Goal: Navigation & Orientation: Find specific page/section

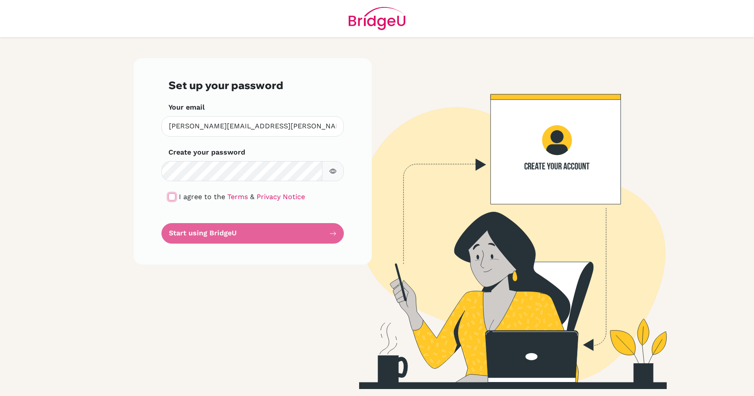
click at [174, 196] on input "checkbox" at bounding box center [171, 196] width 7 height 7
checkbox input "true"
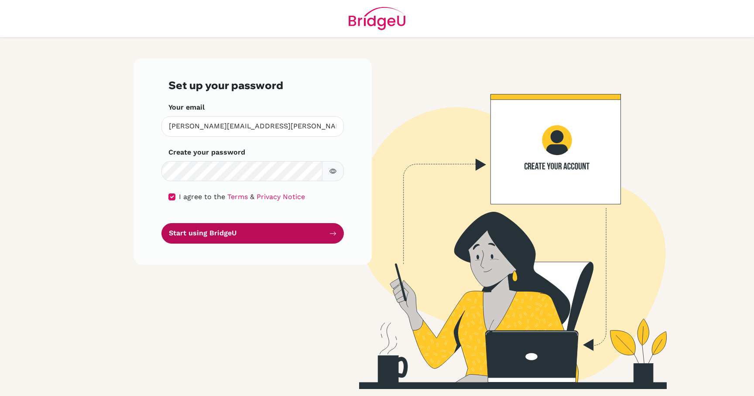
click at [234, 235] on button "Start using BridgeU" at bounding box center [252, 233] width 182 height 20
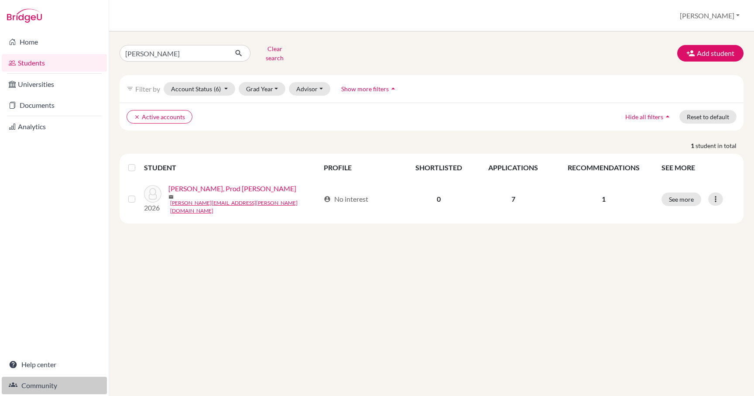
click at [42, 387] on link "Community" at bounding box center [54, 384] width 105 height 17
